Goal: Information Seeking & Learning: Learn about a topic

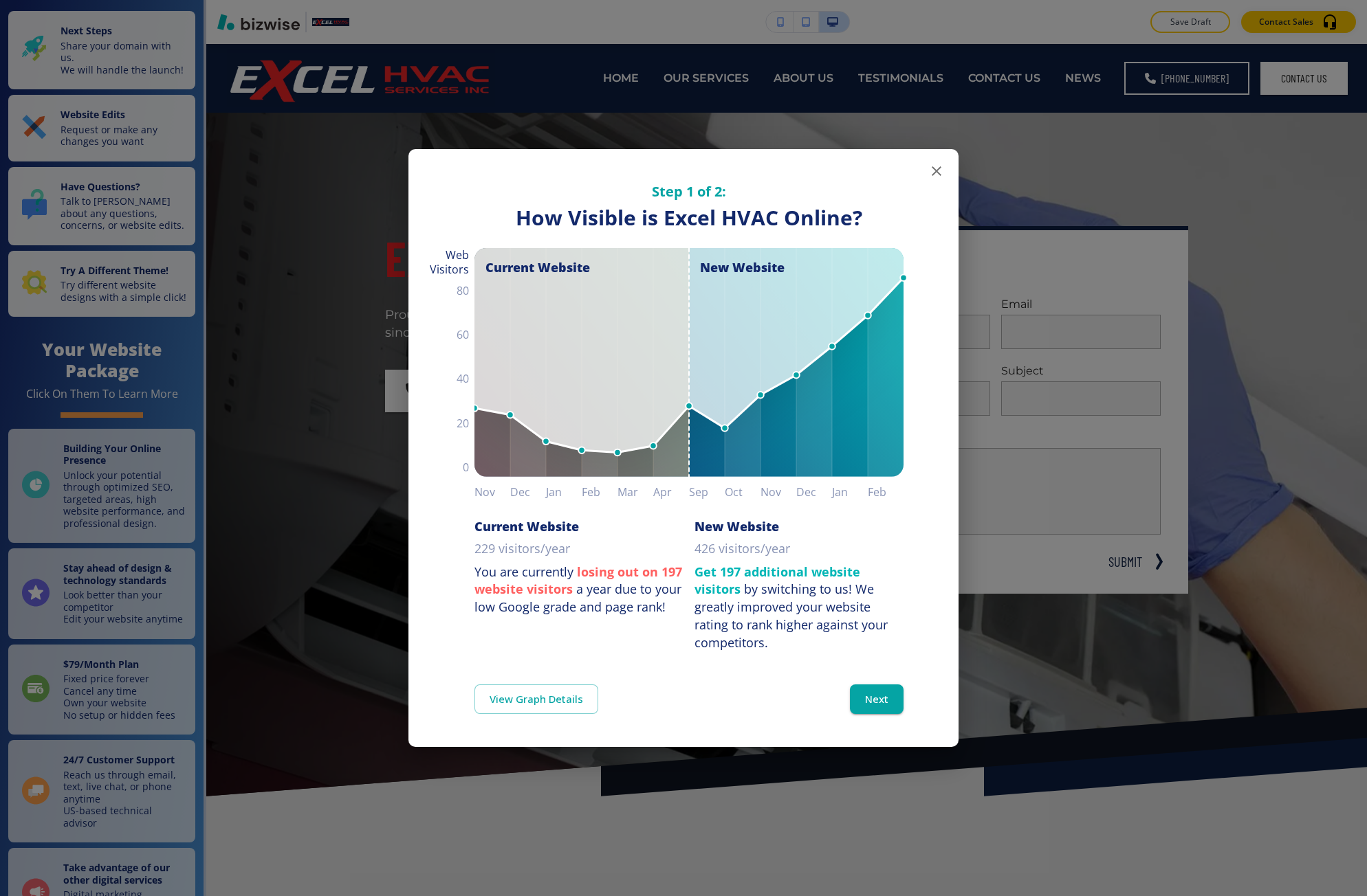
click at [316, 663] on div "Step 1 of 2: How Visible are You Online? How Visible is Excel HVAC Online? Curr…" at bounding box center [684, 448] width 1367 height 896
